Goal: Task Accomplishment & Management: Manage account settings

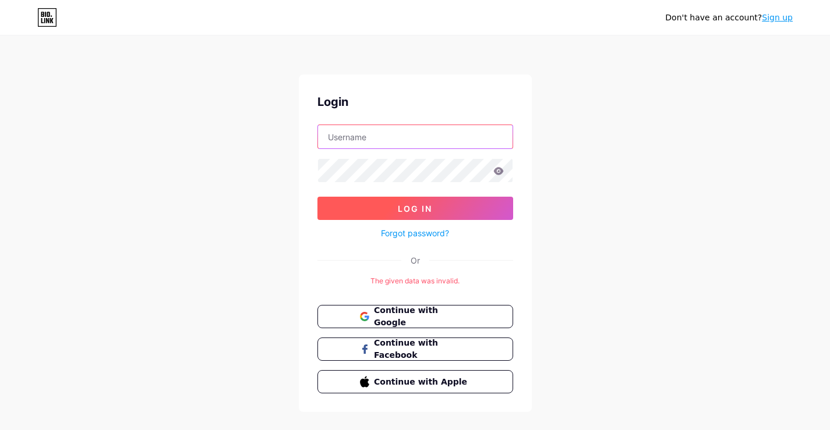
type input "[EMAIL_ADDRESS][DOMAIN_NAME]"
click at [401, 215] on button "Log In" at bounding box center [415, 208] width 196 height 23
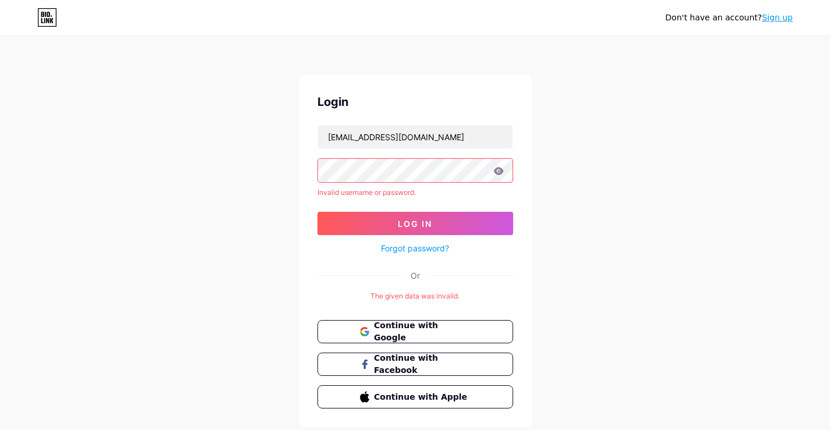
click at [496, 172] on icon at bounding box center [498, 171] width 10 height 8
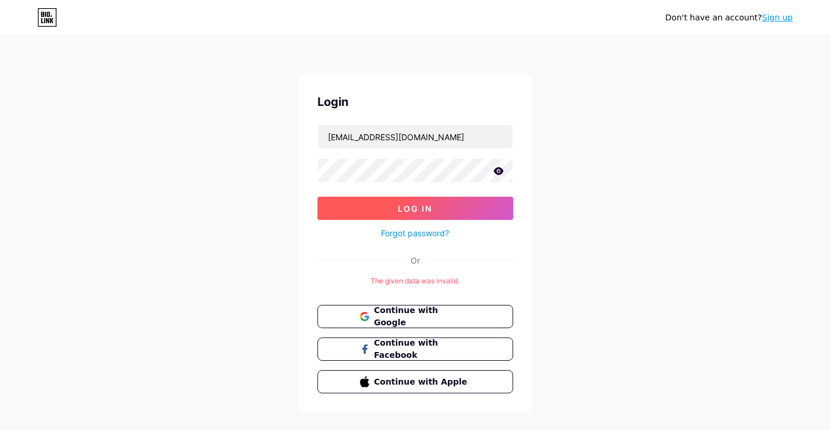
click at [427, 209] on span "Log In" at bounding box center [415, 209] width 34 height 10
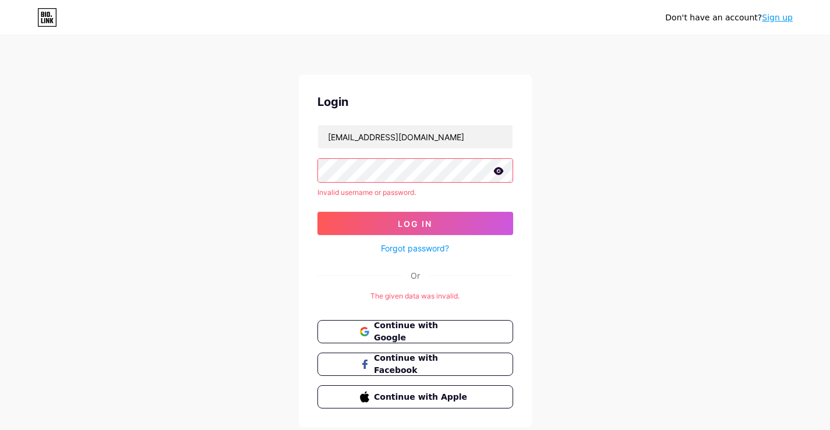
click at [496, 174] on icon at bounding box center [498, 171] width 10 height 8
click at [411, 340] on button "Continue with Google" at bounding box center [415, 332] width 199 height 24
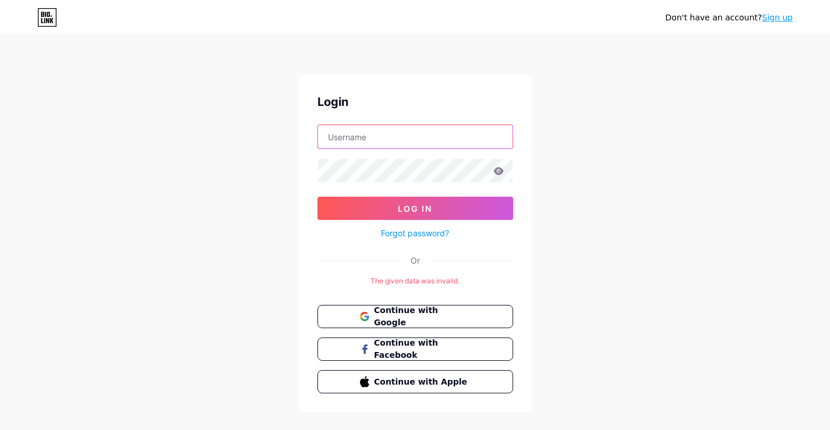
type input "[EMAIL_ADDRESS][DOMAIN_NAME]"
click at [776, 13] on link "Sign up" at bounding box center [777, 17] width 31 height 9
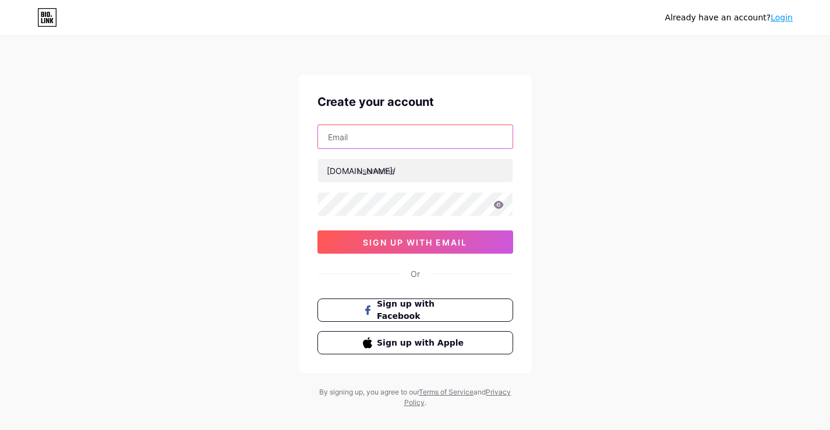
click at [358, 137] on input "text" at bounding box center [415, 136] width 195 height 23
click at [775, 22] on link "Login" at bounding box center [782, 17] width 22 height 9
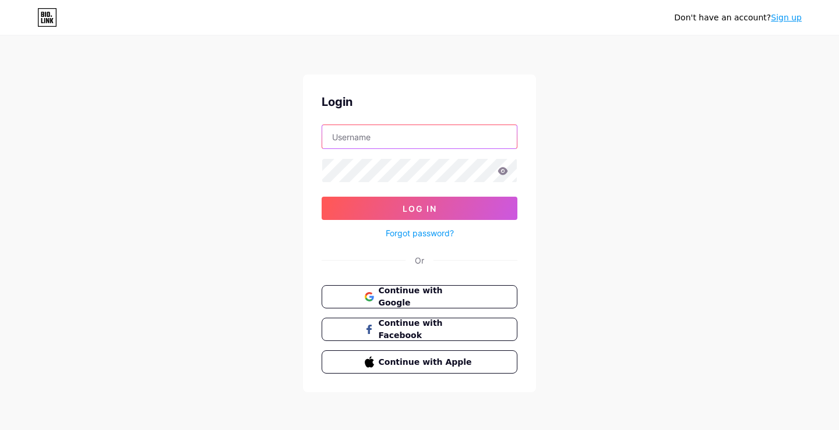
type input "[EMAIL_ADDRESS][DOMAIN_NAME]"
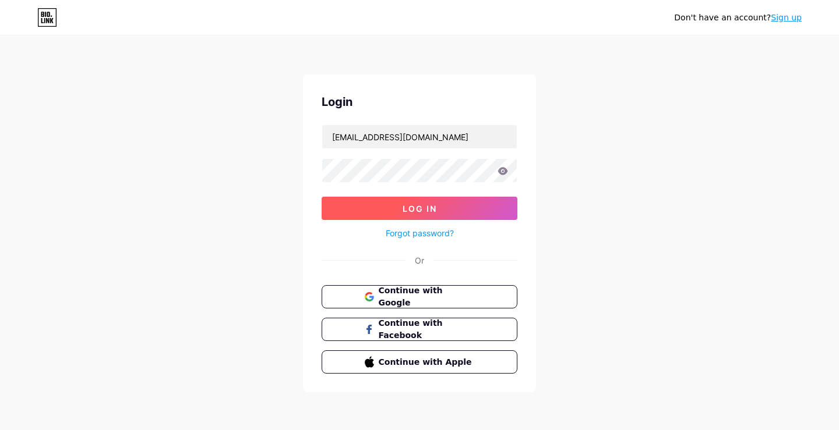
click at [449, 198] on button "Log In" at bounding box center [419, 208] width 196 height 23
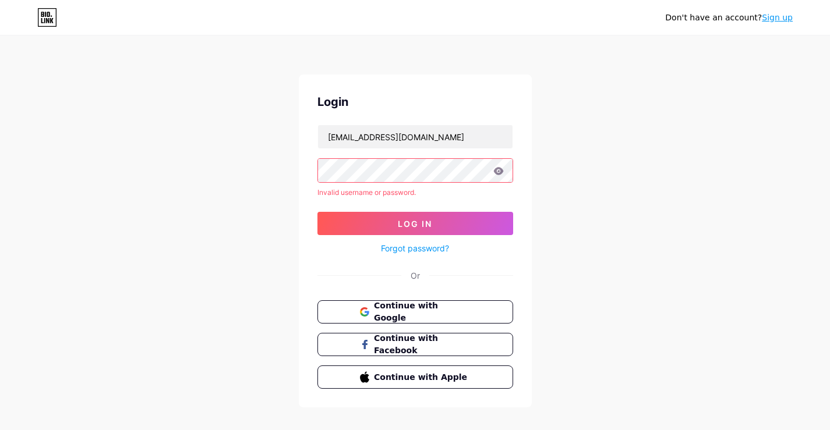
scroll to position [14, 0]
